Goal: Transaction & Acquisition: Book appointment/travel/reservation

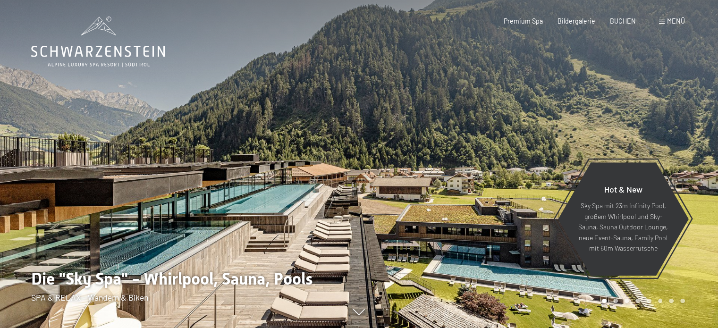
click at [671, 22] on span "Menü" at bounding box center [676, 21] width 18 height 8
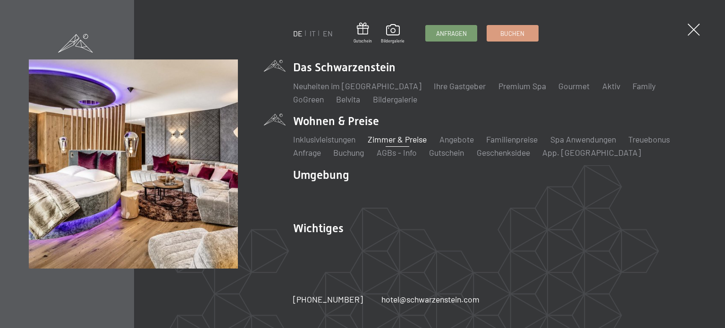
click at [385, 138] on link "Zimmer & Preise" at bounding box center [397, 139] width 59 height 10
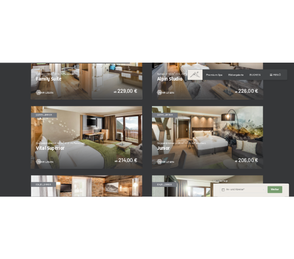
scroll to position [1179, 0]
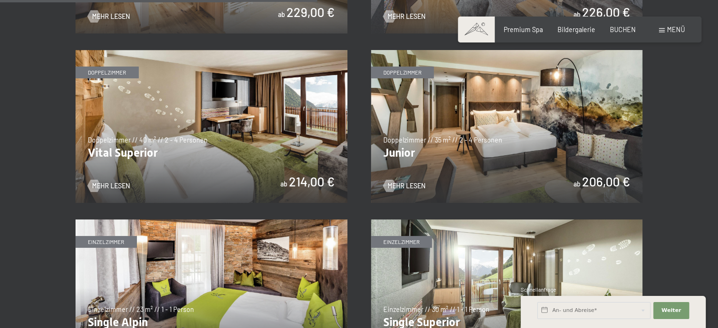
drag, startPoint x: 434, startPoint y: 133, endPoint x: 703, endPoint y: 114, distance: 270.1
click at [451, 100] on img at bounding box center [507, 126] width 272 height 153
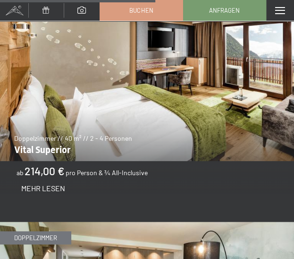
scroll to position [2393, 0]
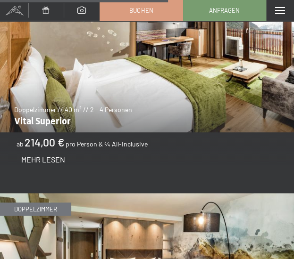
click at [45, 155] on span "Mehr Lesen" at bounding box center [43, 159] width 44 height 9
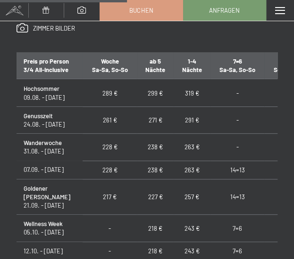
scroll to position [661, 0]
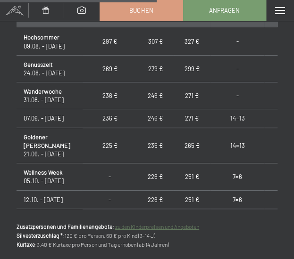
scroll to position [661, 0]
